Goal: Transaction & Acquisition: Purchase product/service

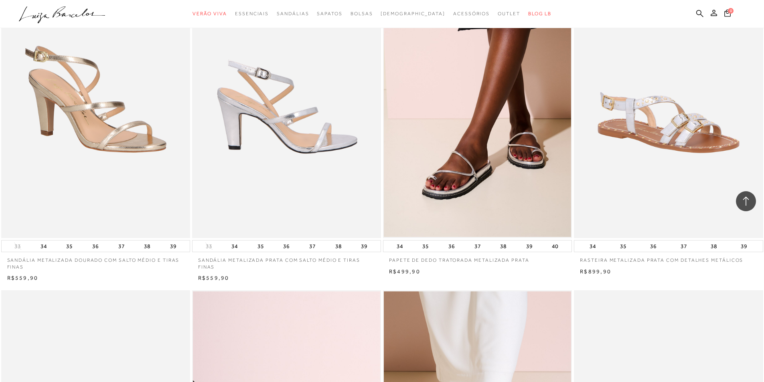
scroll to position [1403, 0]
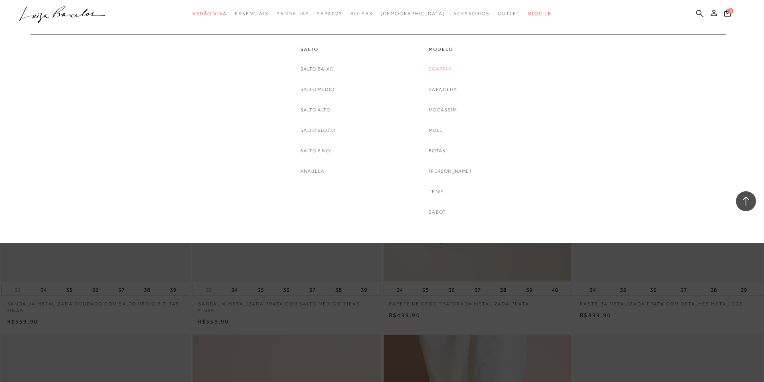
click at [445, 65] on link "Scarpin" at bounding box center [440, 69] width 22 height 8
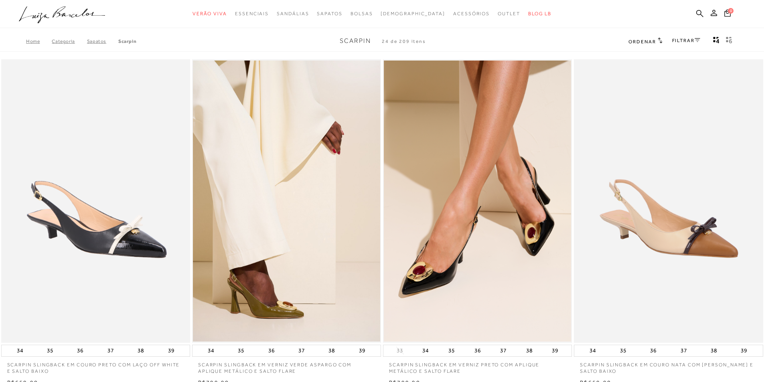
click at [682, 40] on link "FILTRAR" at bounding box center [686, 41] width 28 height 6
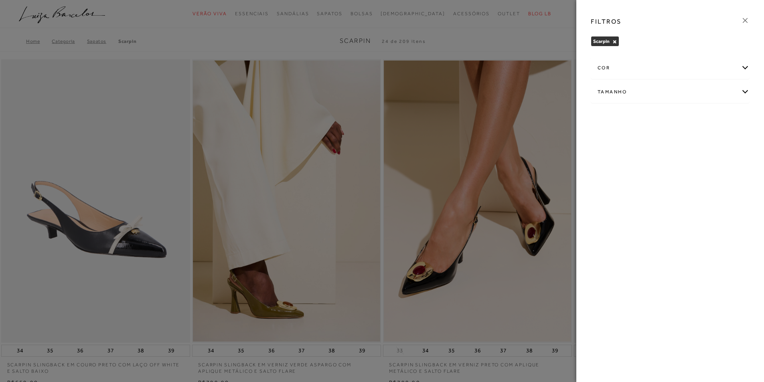
click at [744, 70] on div "cor" at bounding box center [670, 67] width 158 height 21
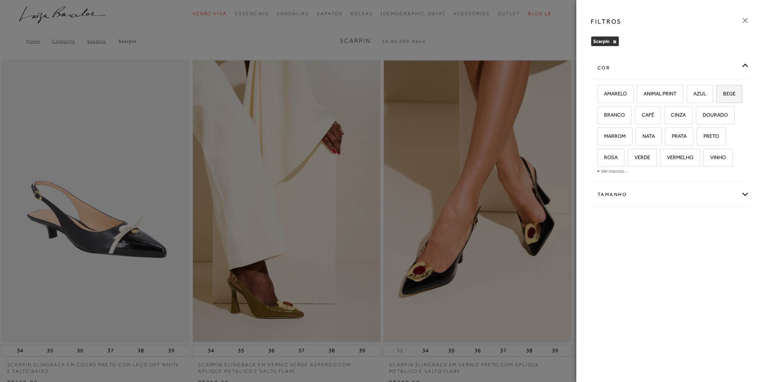
click at [717, 97] on span "BEGE" at bounding box center [726, 94] width 18 height 6
click at [715, 99] on input "BEGE" at bounding box center [719, 95] width 8 height 8
checkbox input "true"
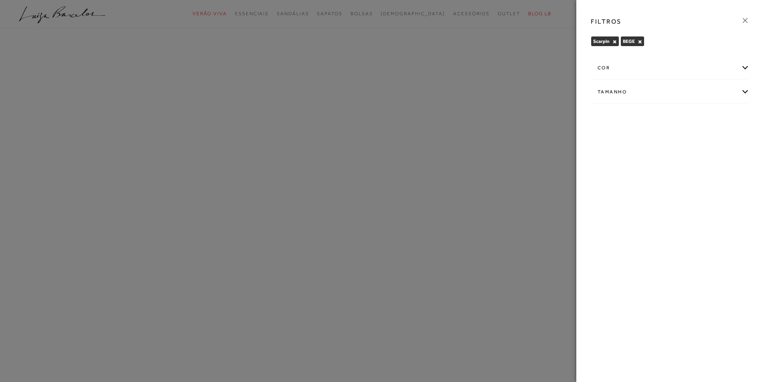
click at [745, 91] on div "Tamanho" at bounding box center [670, 91] width 158 height 21
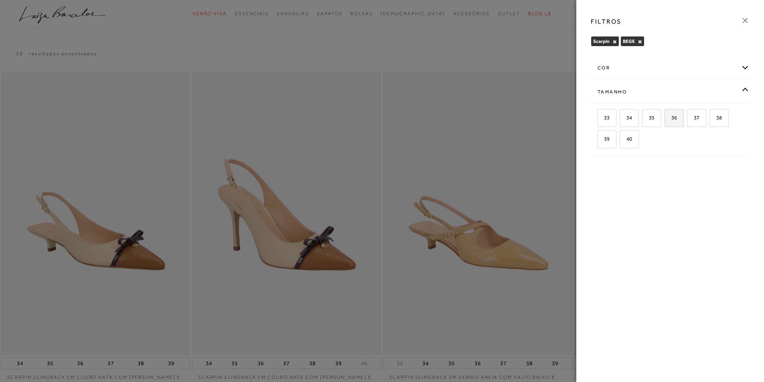
click at [676, 119] on span "36" at bounding box center [671, 118] width 12 height 6
click at [671, 119] on input "36" at bounding box center [667, 119] width 8 height 8
checkbox input "true"
click at [432, 111] on div at bounding box center [382, 191] width 764 height 382
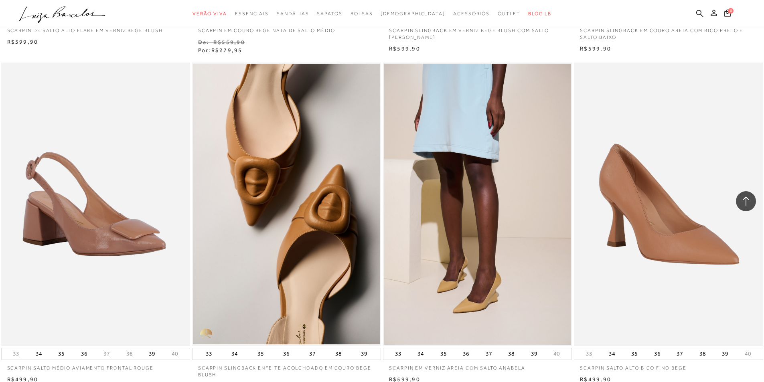
scroll to position [842, 0]
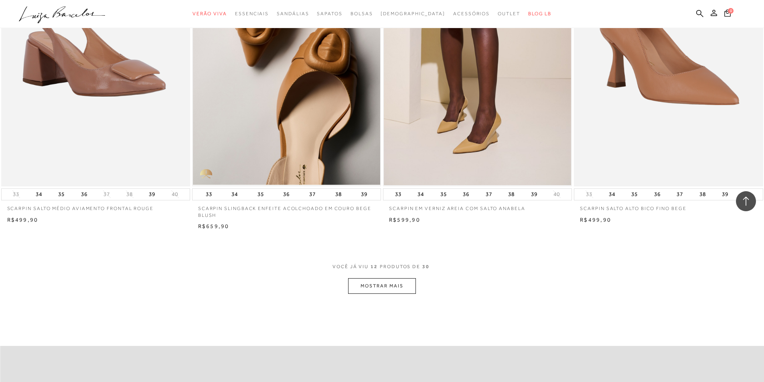
click at [404, 286] on button "MOSTRAR MAIS" at bounding box center [381, 286] width 67 height 16
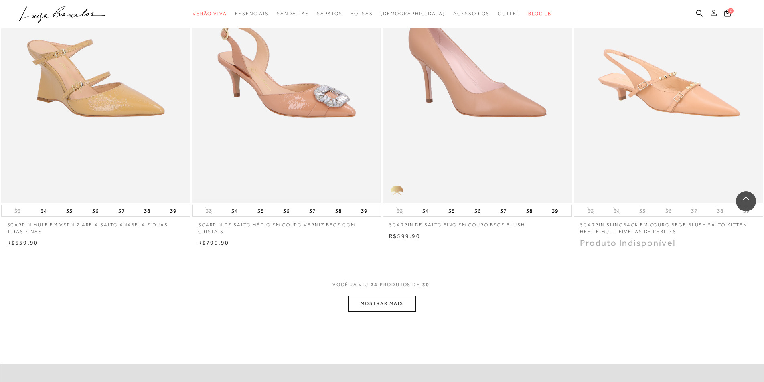
scroll to position [1884, 0]
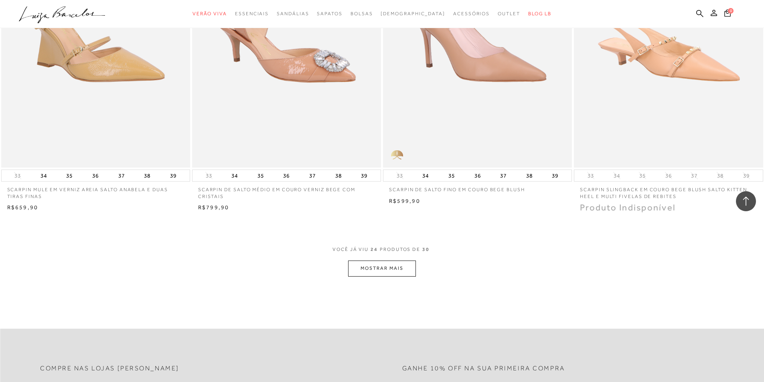
click at [397, 270] on button "MOSTRAR MAIS" at bounding box center [381, 269] width 67 height 16
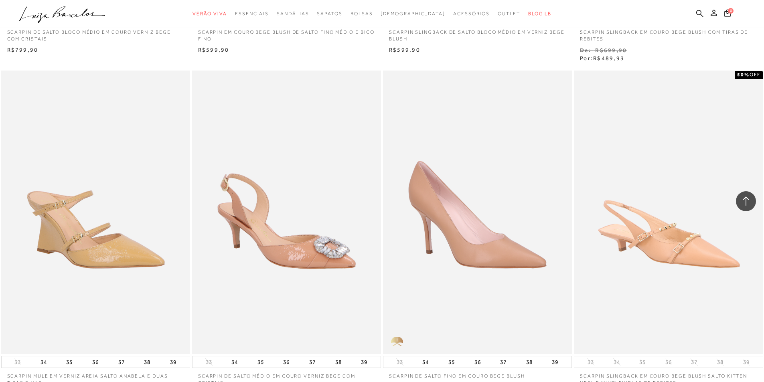
scroll to position [1684, 0]
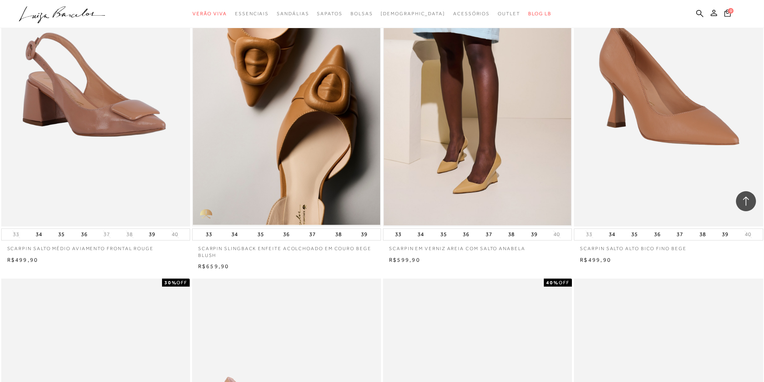
click at [506, 178] on img at bounding box center [477, 84] width 187 height 281
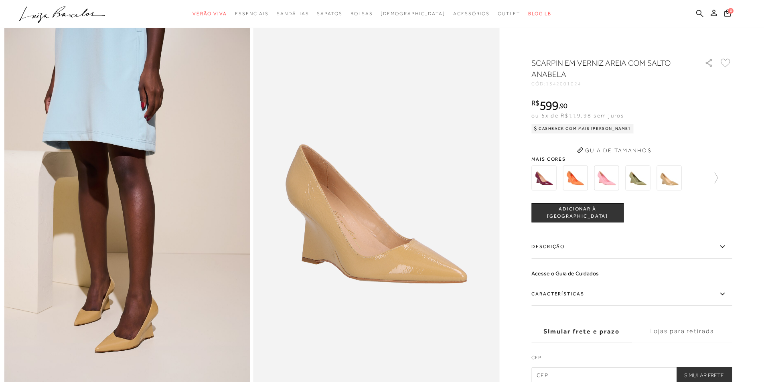
scroll to position [200, 0]
